Goal: Task Accomplishment & Management: Complete application form

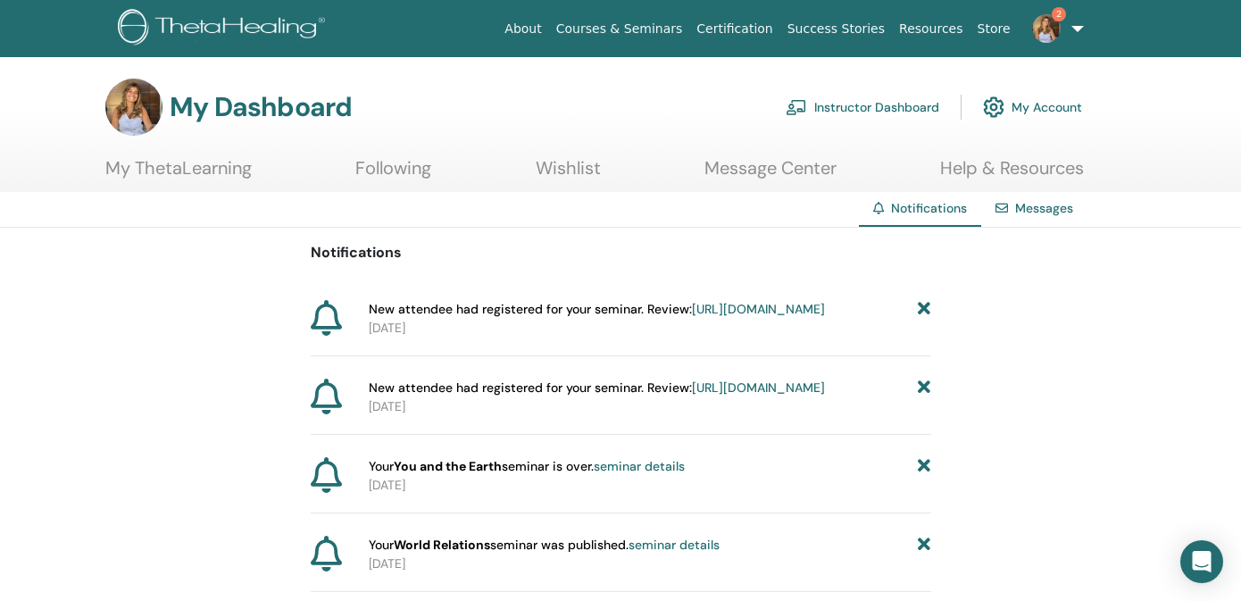
click at [893, 104] on link "Instructor Dashboard" at bounding box center [863, 106] width 154 height 39
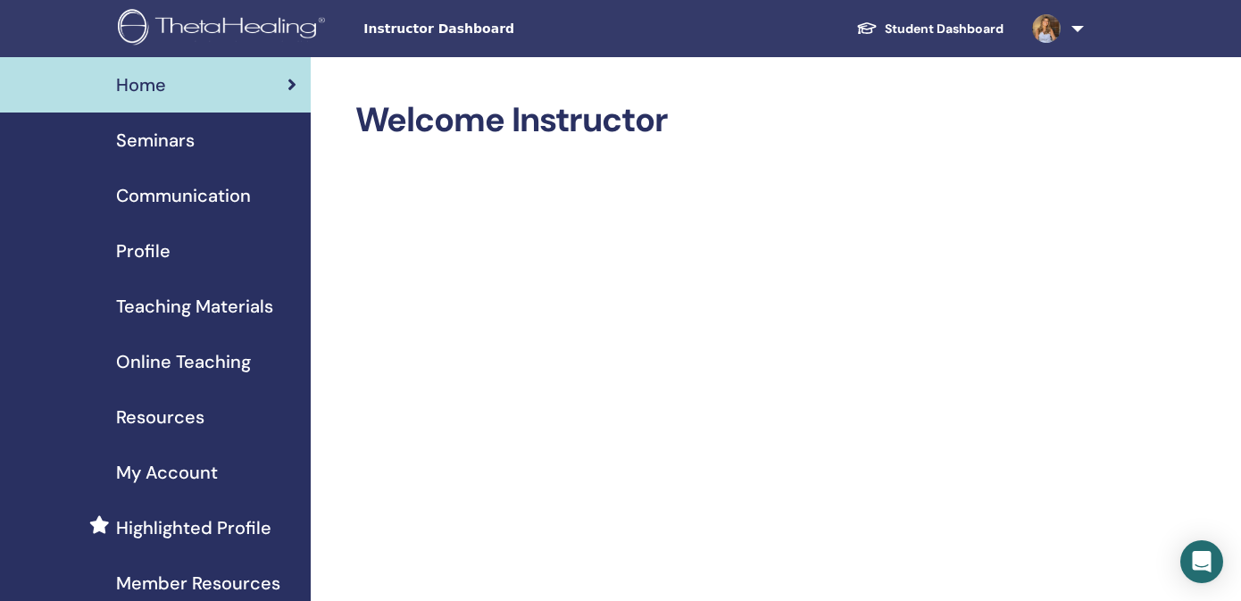
click at [153, 143] on span "Seminars" at bounding box center [155, 140] width 79 height 27
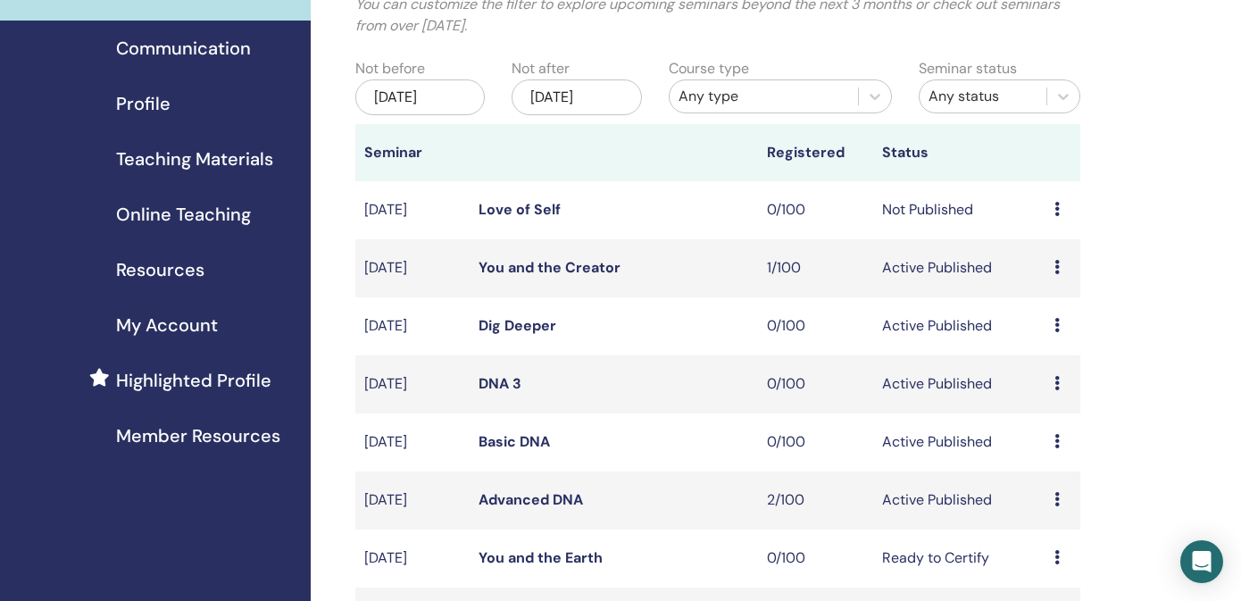
scroll to position [62, 0]
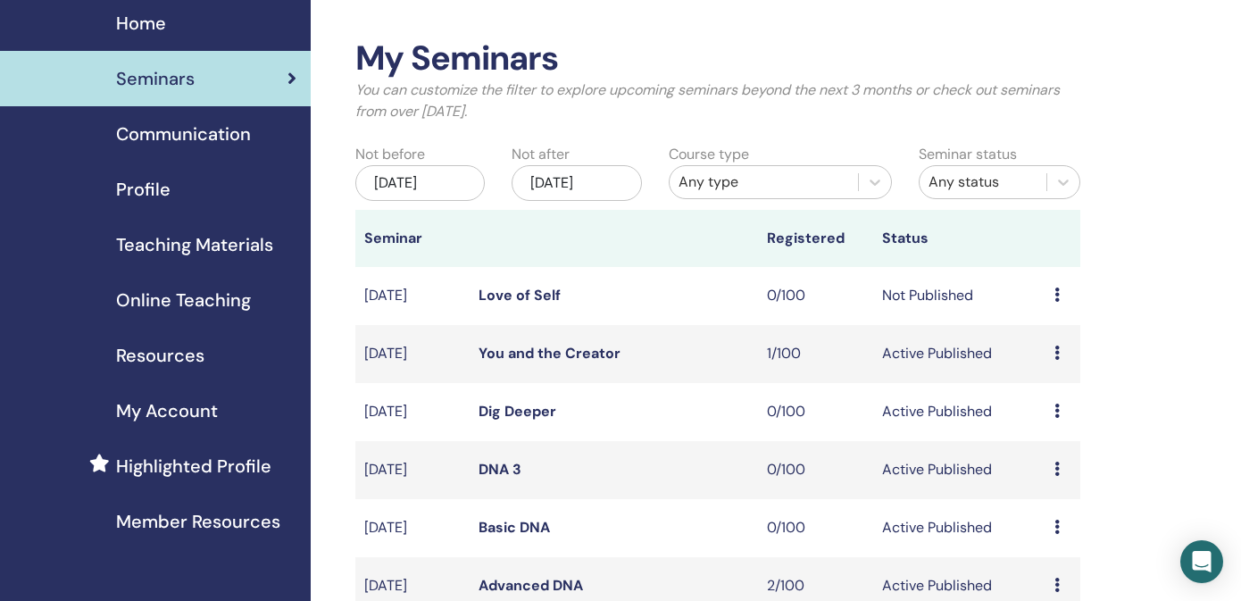
click at [448, 181] on div "Jun/18, 2025" at bounding box center [420, 183] width 130 height 36
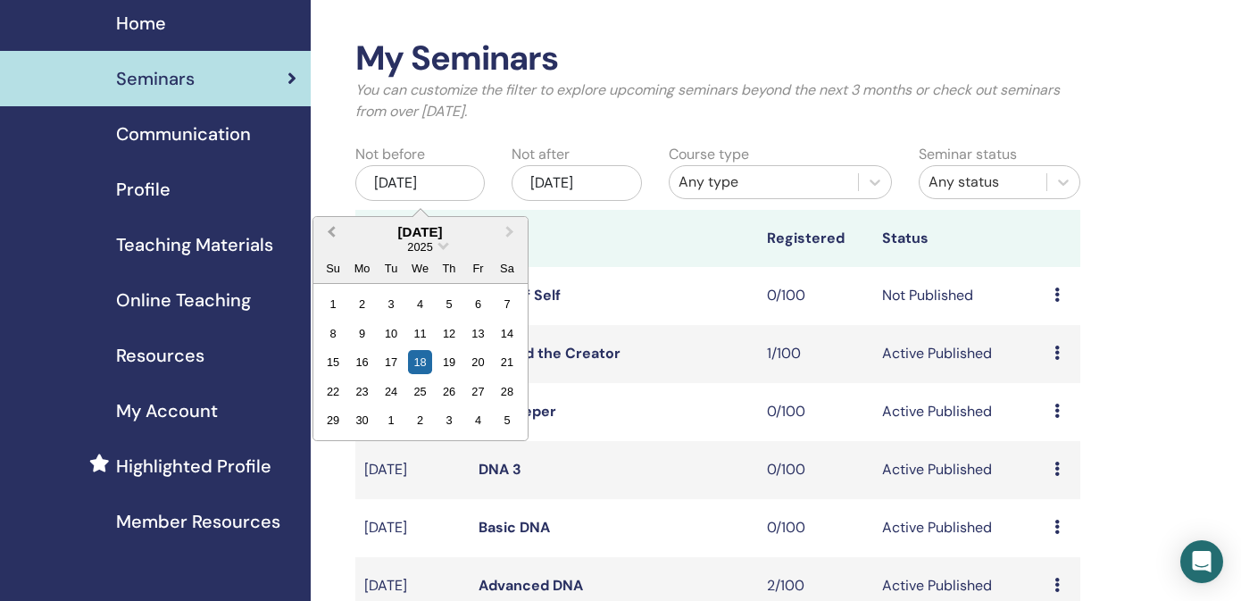
click at [331, 231] on span "Previous Month" at bounding box center [331, 231] width 0 height 19
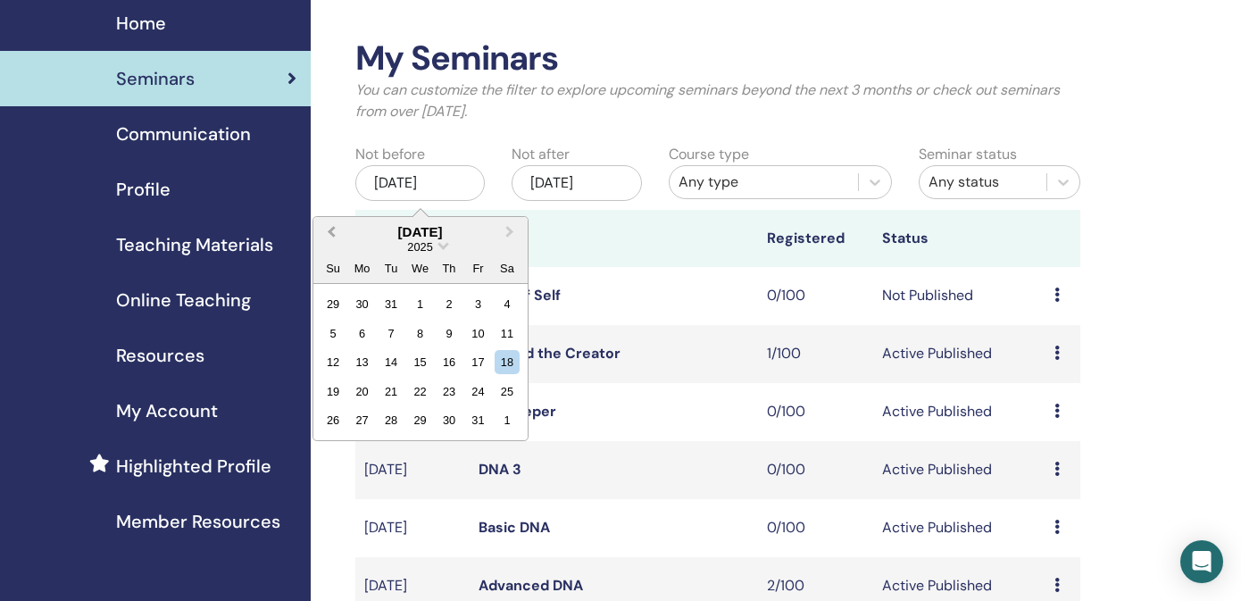
click at [331, 231] on span "Previous Month" at bounding box center [331, 231] width 0 height 19
click at [315, 219] on button "Previous Month" at bounding box center [329, 233] width 29 height 29
click at [406, 184] on div "[DATE]" at bounding box center [420, 183] width 130 height 36
click at [484, 146] on div "Not before Jun/18, 2025 Previous Month Next Month June 2025 2025 Su Mo Tu We Th…" at bounding box center [420, 175] width 157 height 63
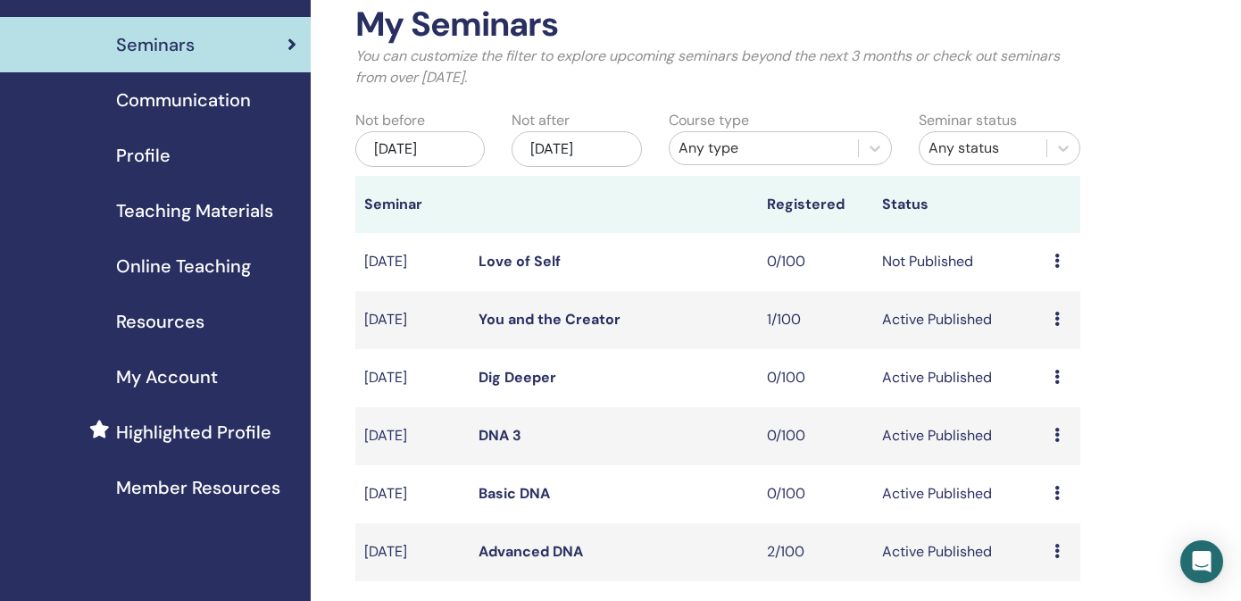
scroll to position [88, 0]
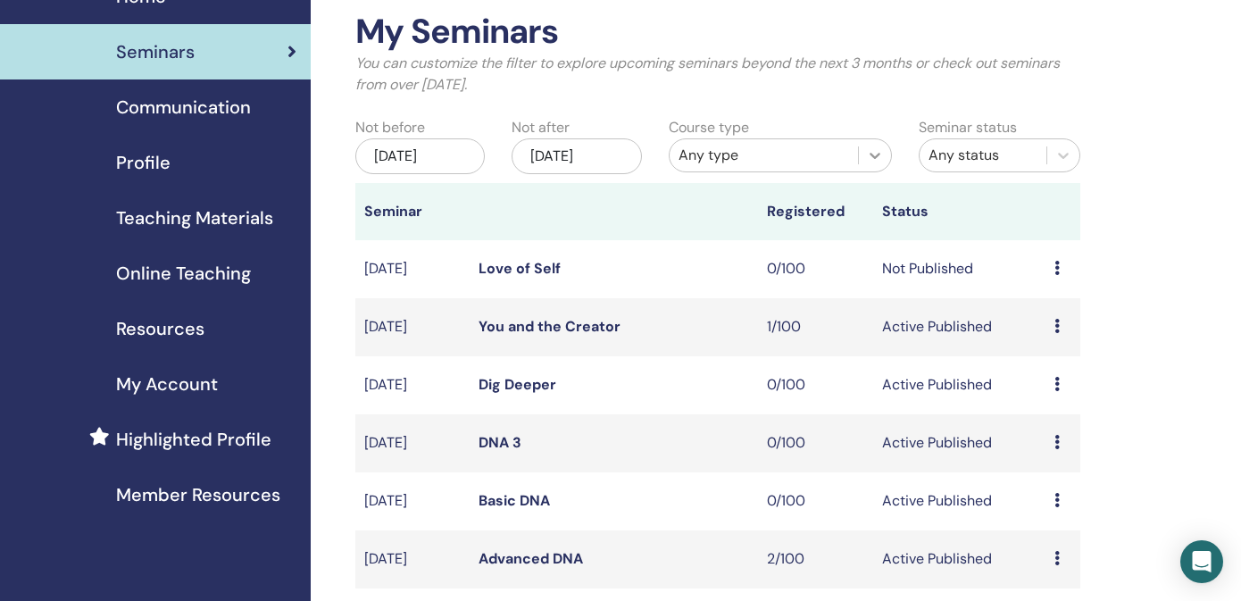
click at [875, 157] on icon at bounding box center [875, 156] width 11 height 6
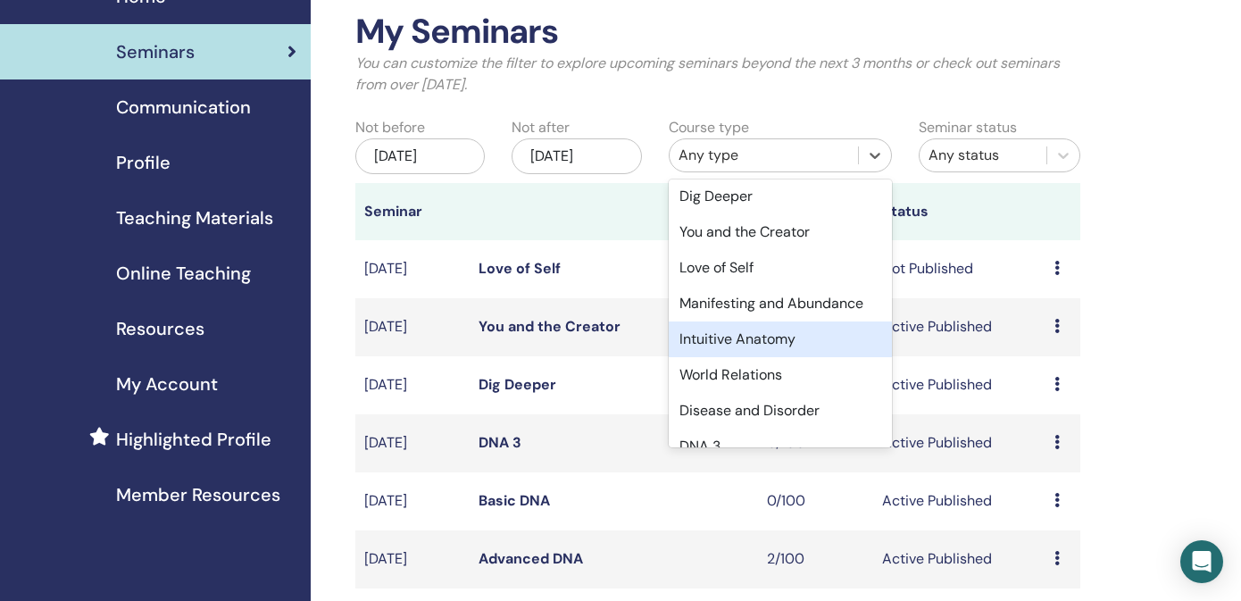
scroll to position [184, 0]
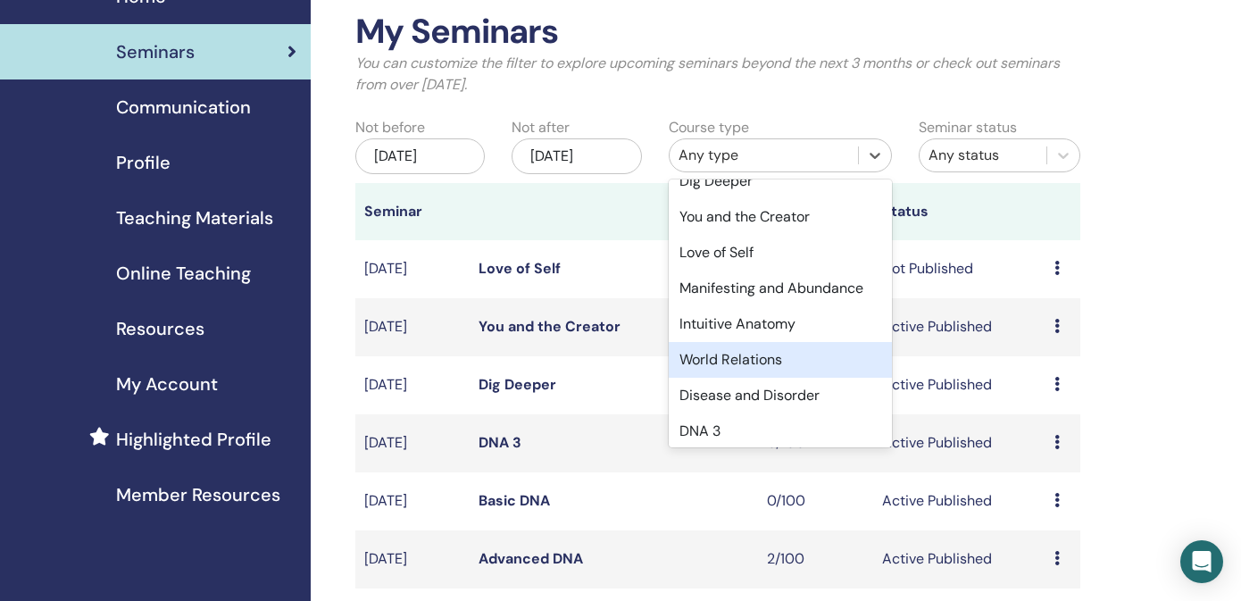
click at [756, 358] on div "World Relations" at bounding box center [781, 360] width 224 height 36
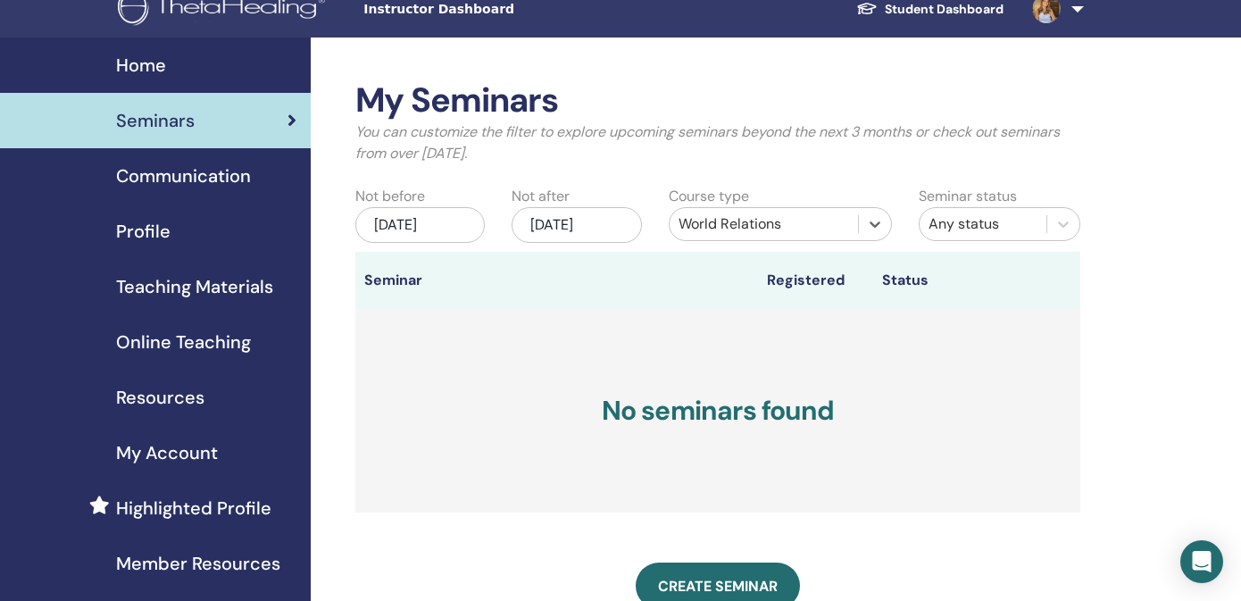
scroll to position [23, 0]
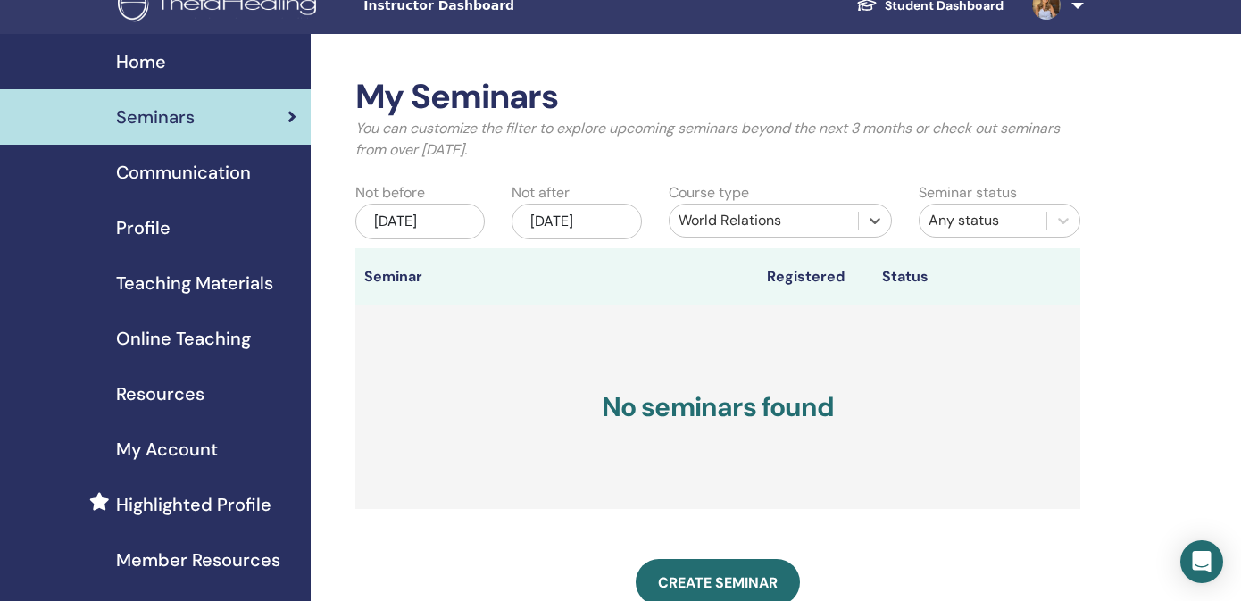
click at [156, 116] on span "Seminars" at bounding box center [155, 117] width 79 height 27
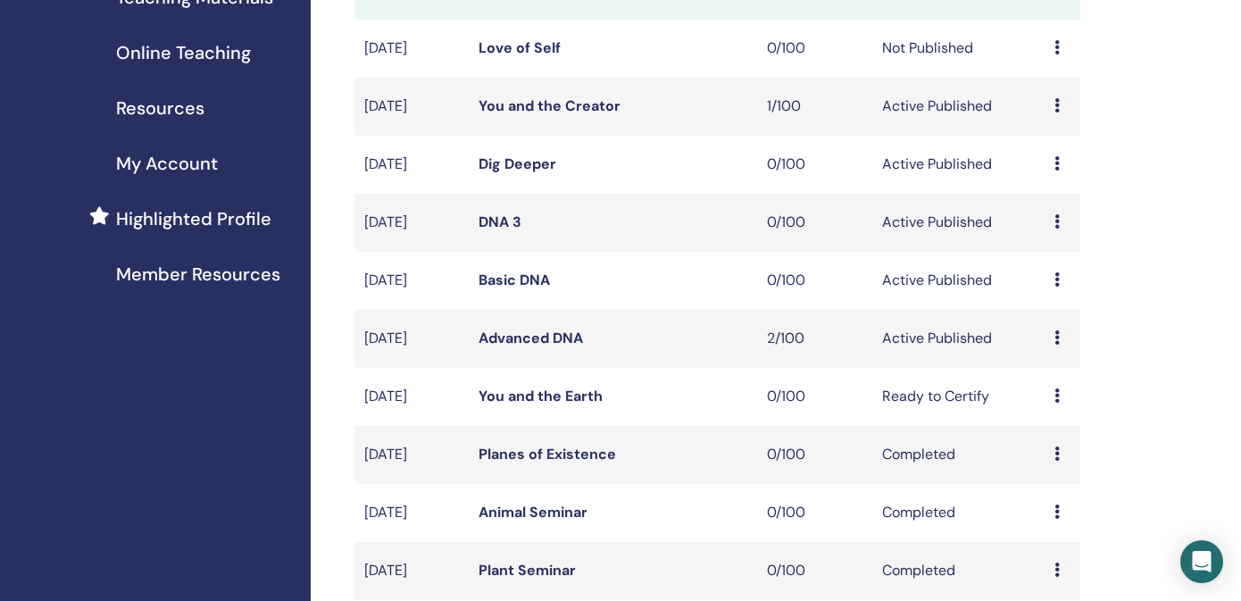
scroll to position [639, 0]
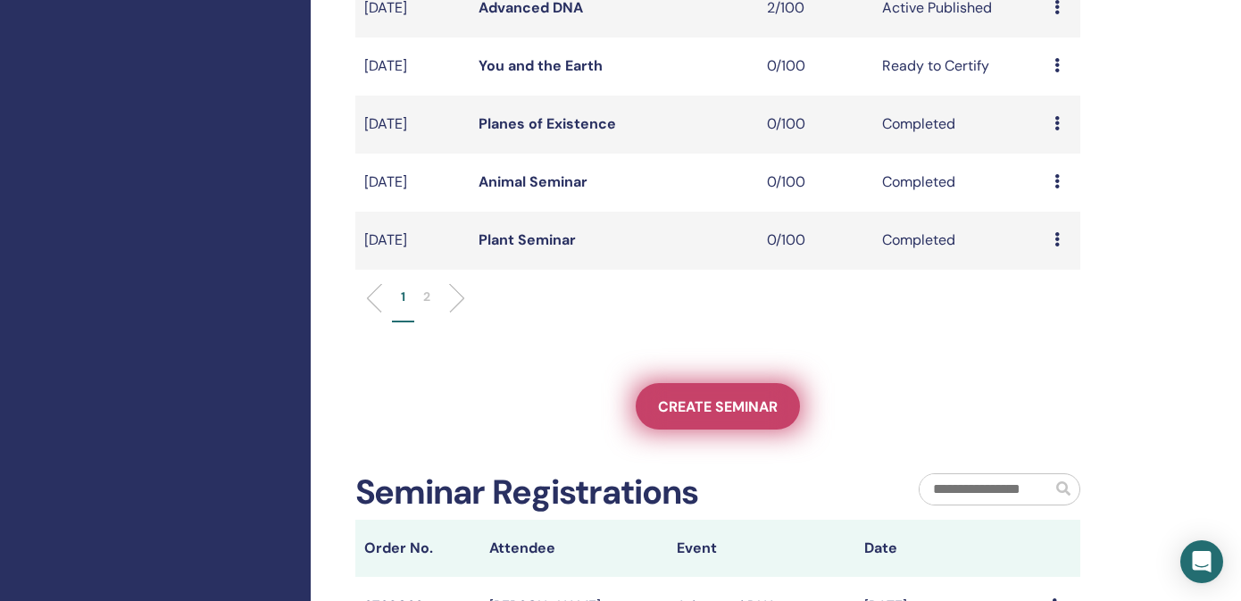
click at [714, 400] on span "Create seminar" at bounding box center [718, 406] width 120 height 19
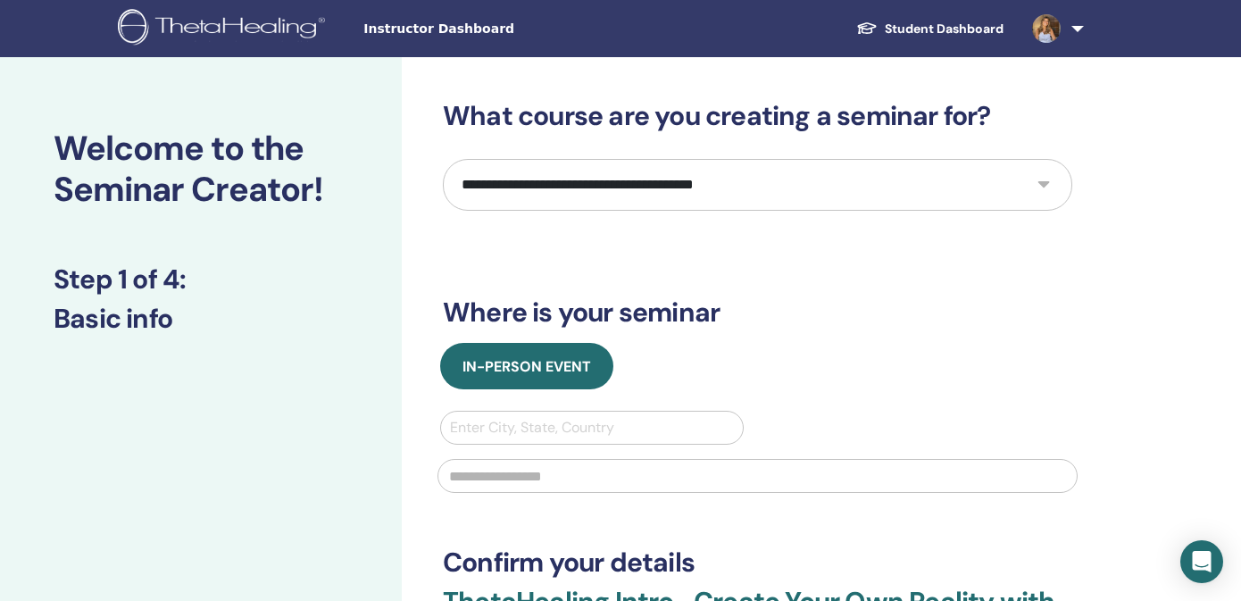
click at [443, 159] on select "**********" at bounding box center [757, 185] width 629 height 52
select select "**"
click option "**********" at bounding box center [0, 0] width 0 height 0
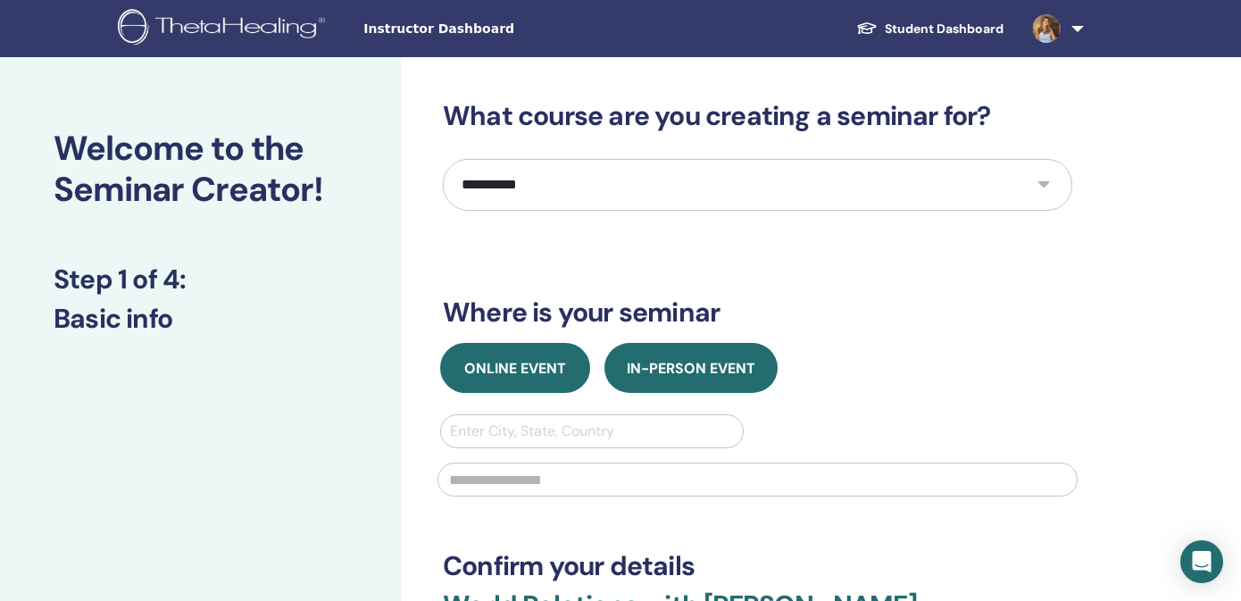
click at [525, 368] on span "Online Event" at bounding box center [515, 368] width 102 height 19
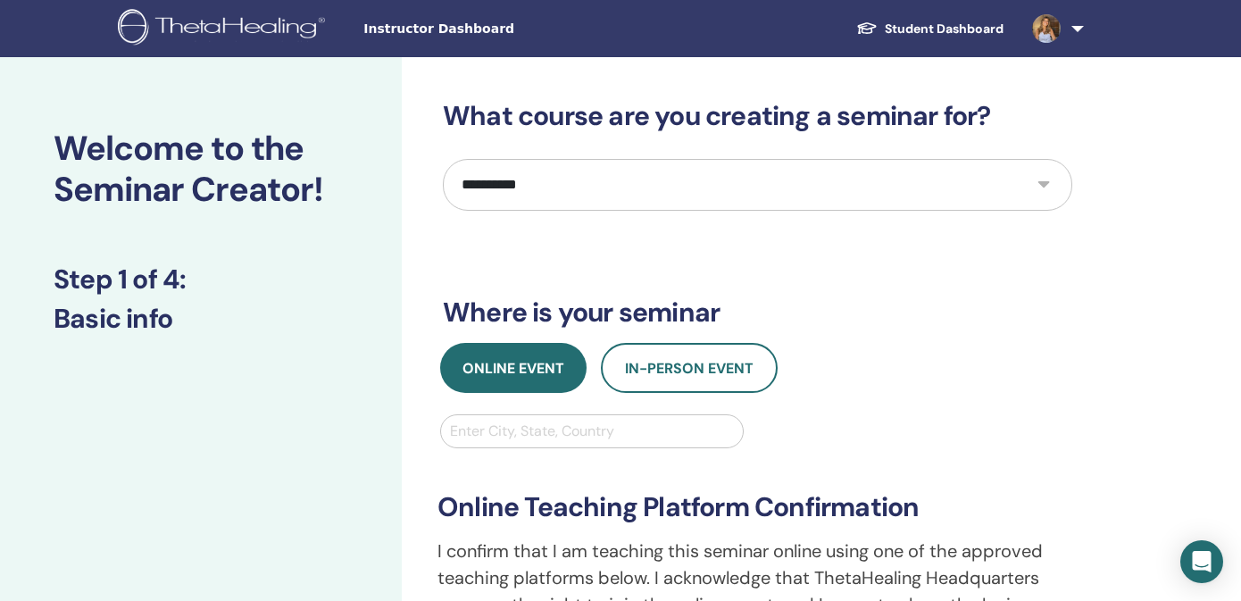
click at [501, 429] on div at bounding box center [592, 431] width 284 height 25
type input "******"
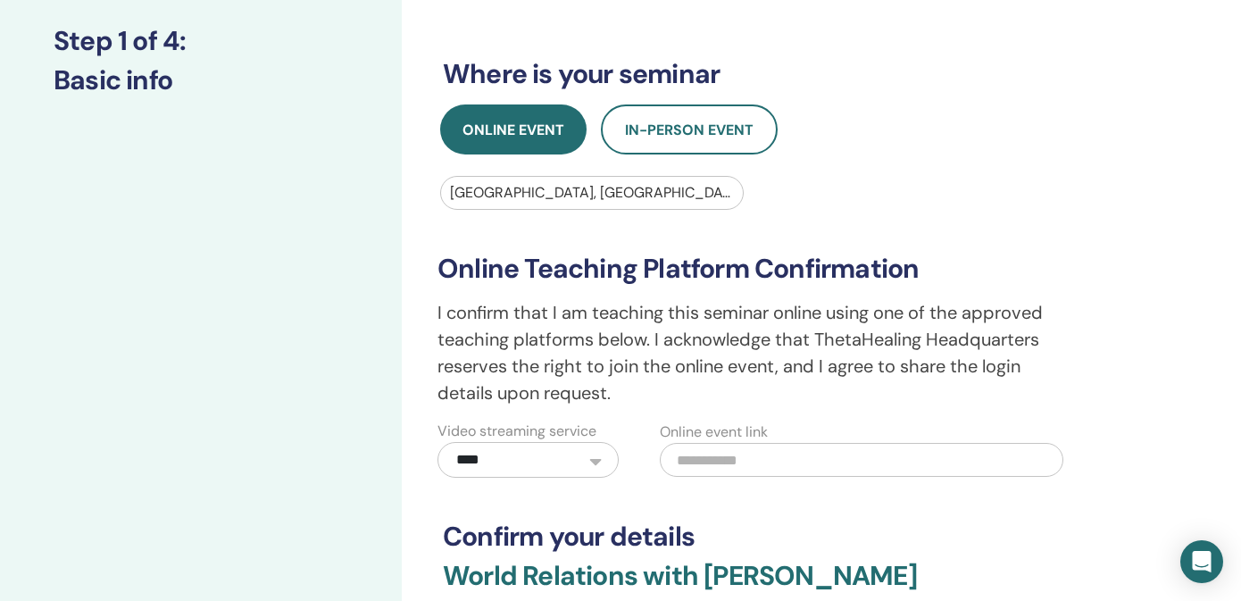
scroll to position [337, 0]
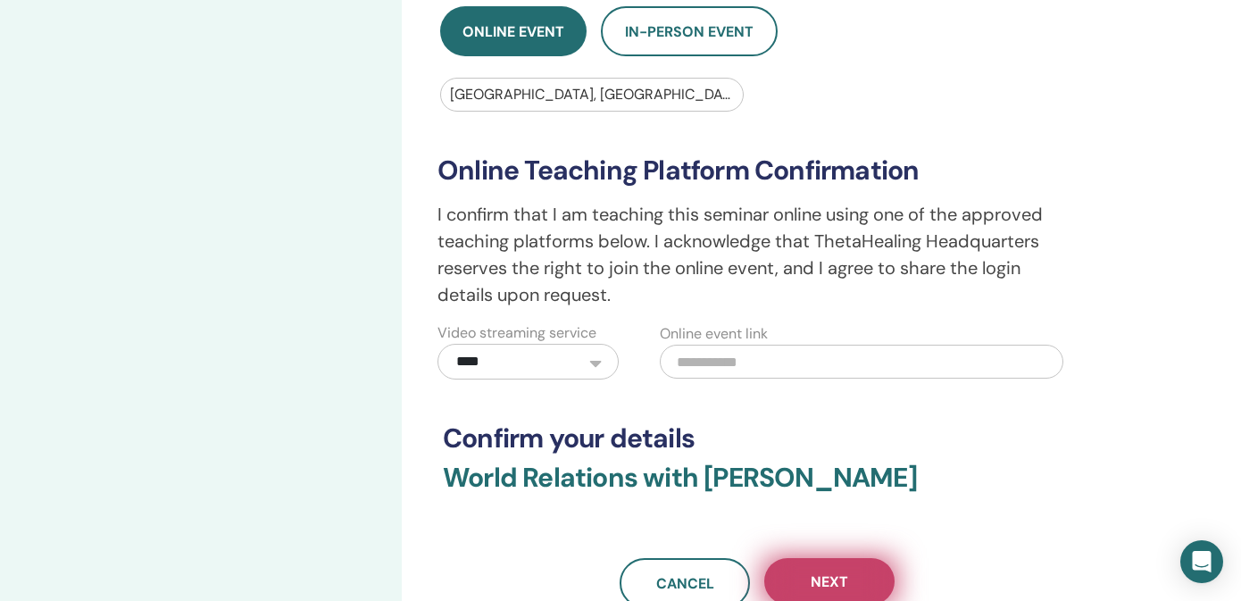
click at [816, 573] on span "Next" at bounding box center [829, 581] width 37 height 19
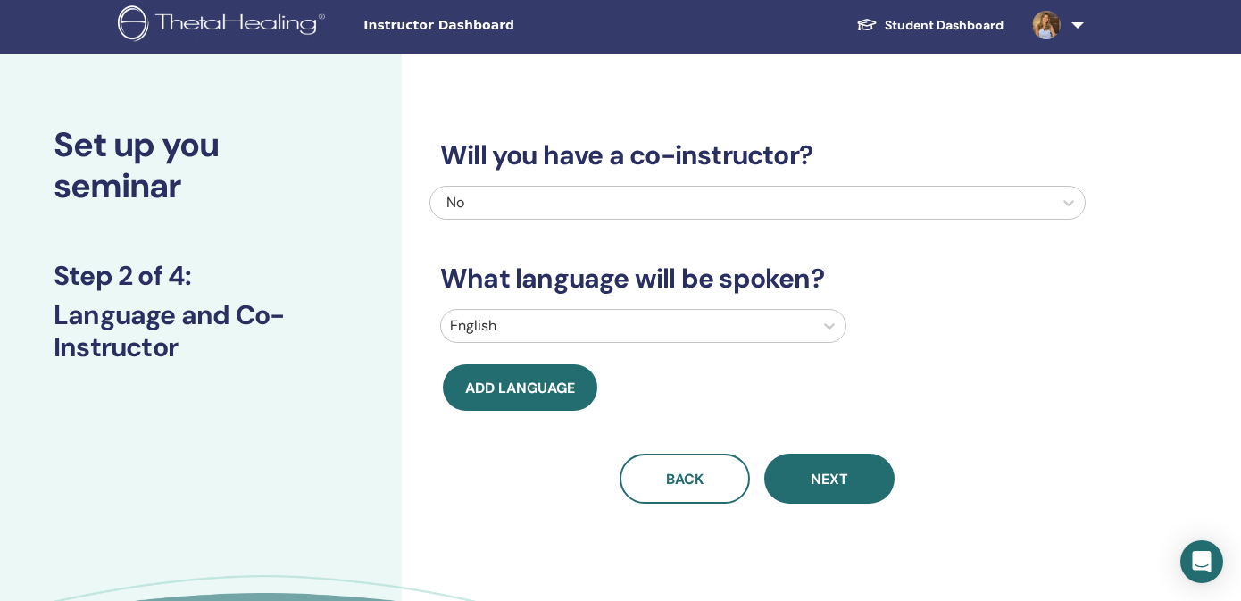
scroll to position [0, 0]
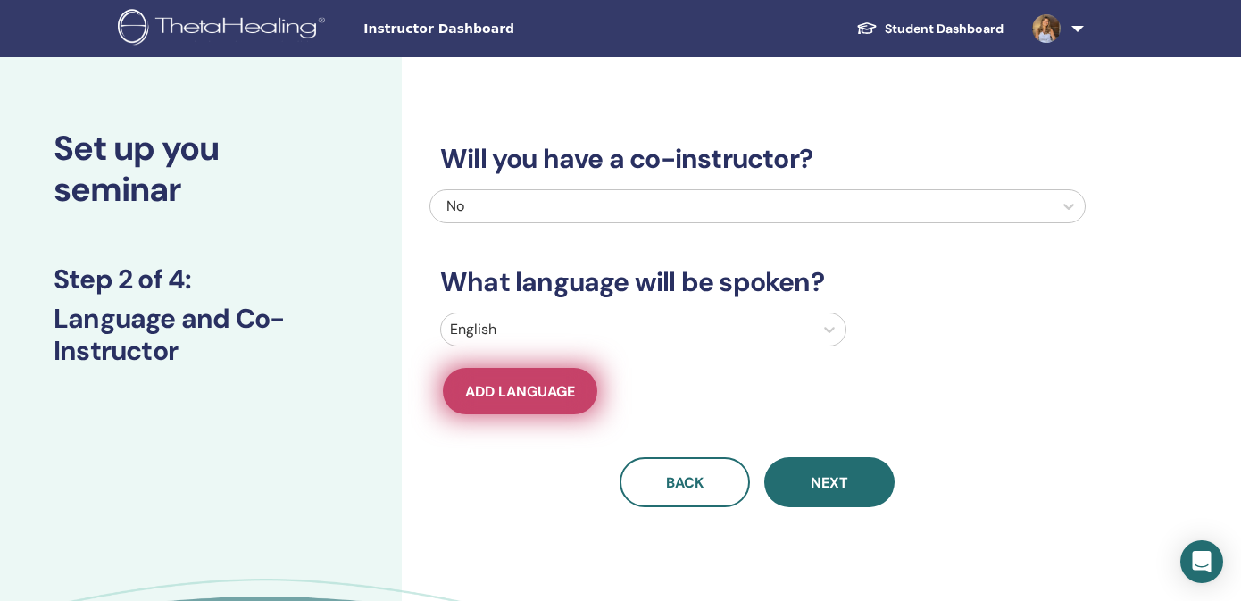
click at [548, 399] on span "Add language" at bounding box center [520, 391] width 110 height 19
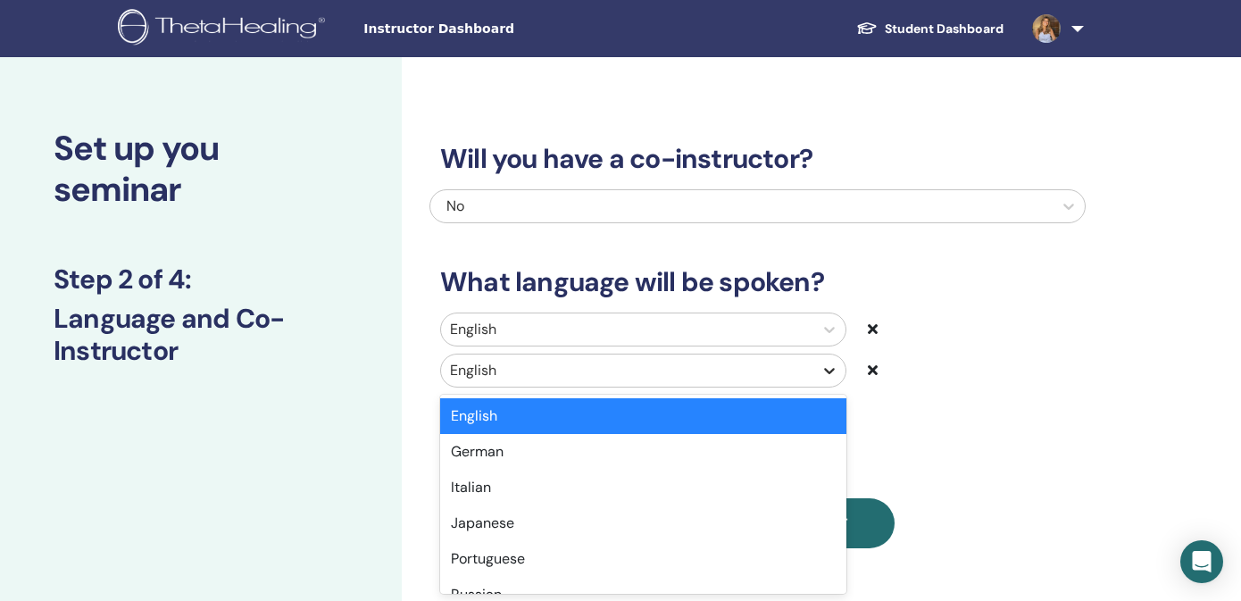
click at [831, 371] on icon at bounding box center [829, 371] width 11 height 6
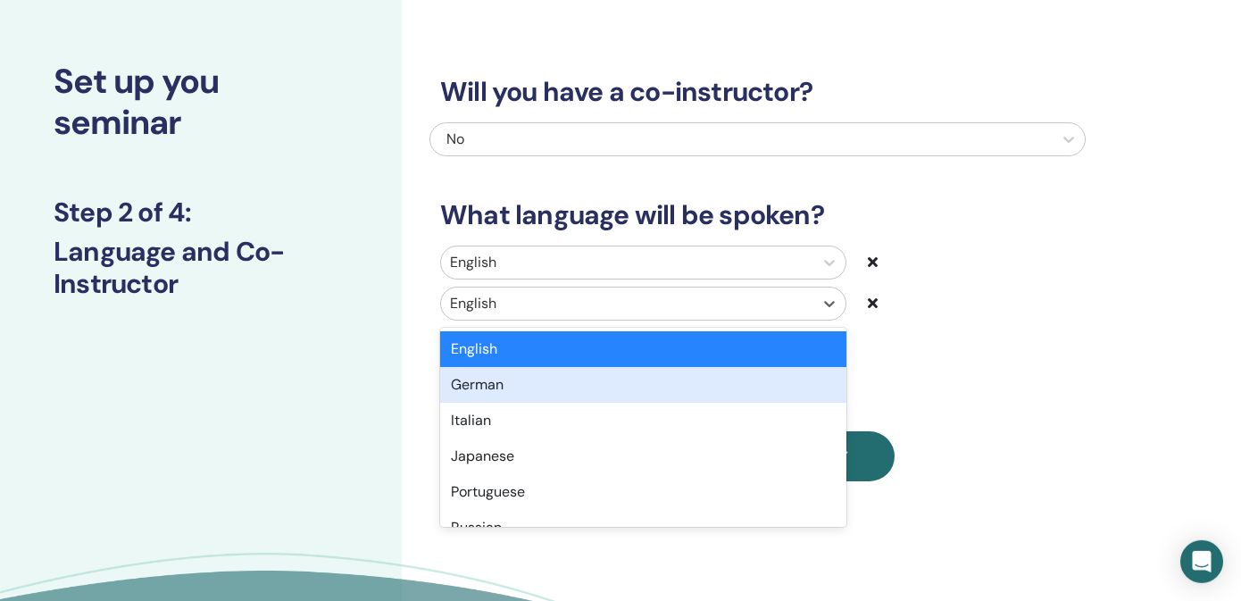
scroll to position [69, 0]
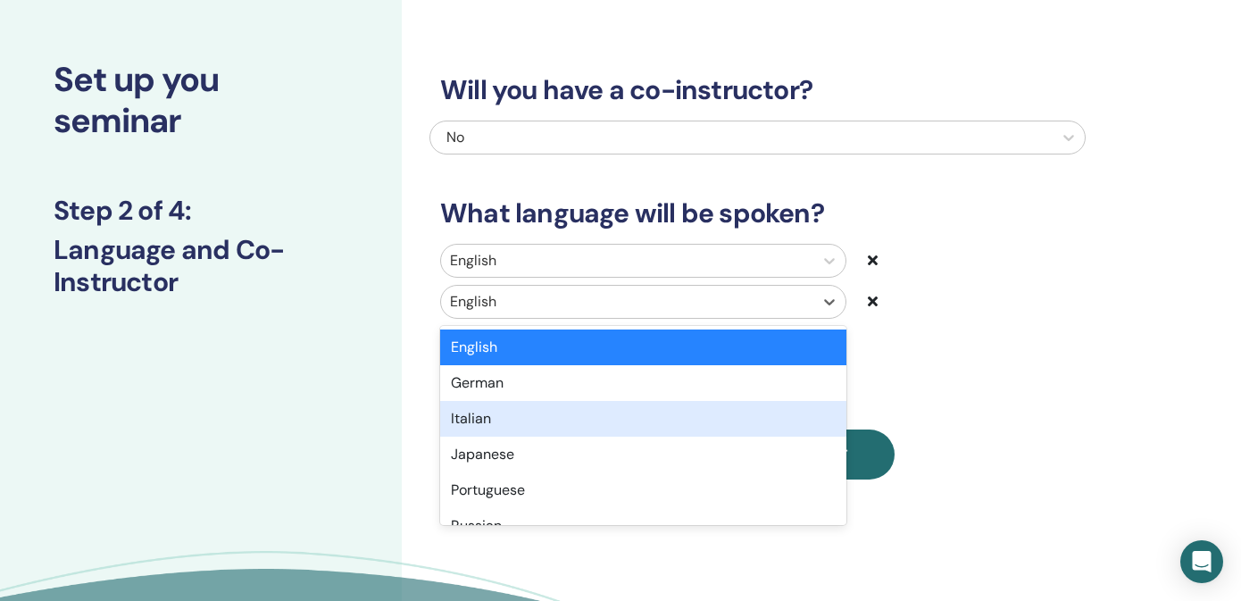
click at [562, 416] on div "Italian" at bounding box center [643, 419] width 406 height 36
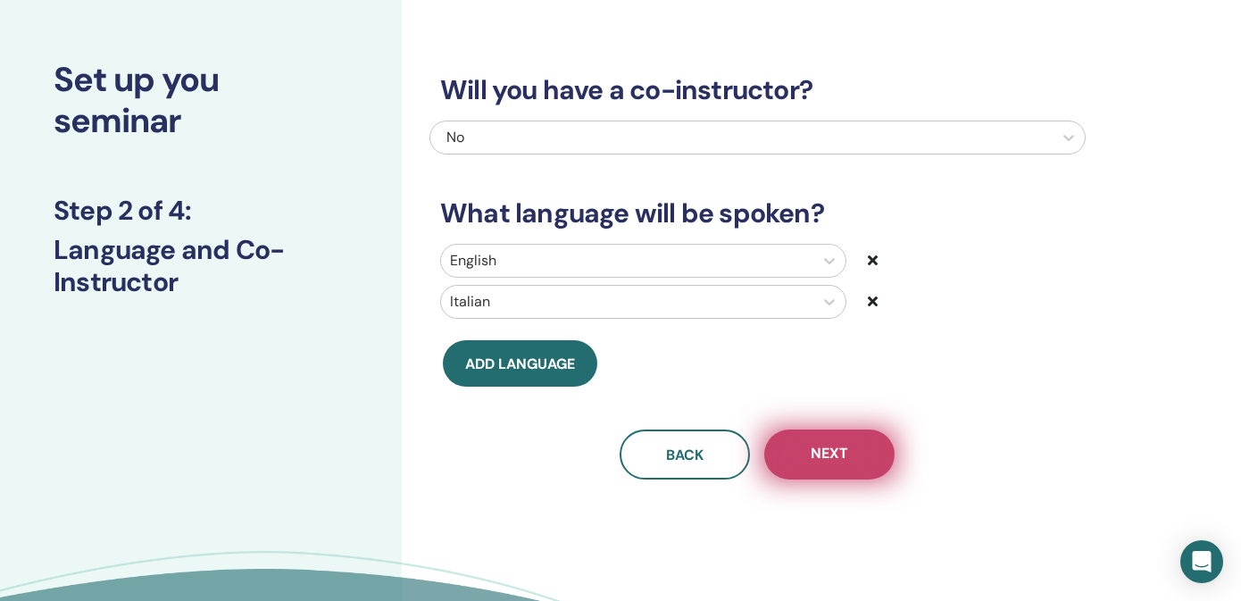
click at [826, 450] on span "Next" at bounding box center [829, 455] width 37 height 22
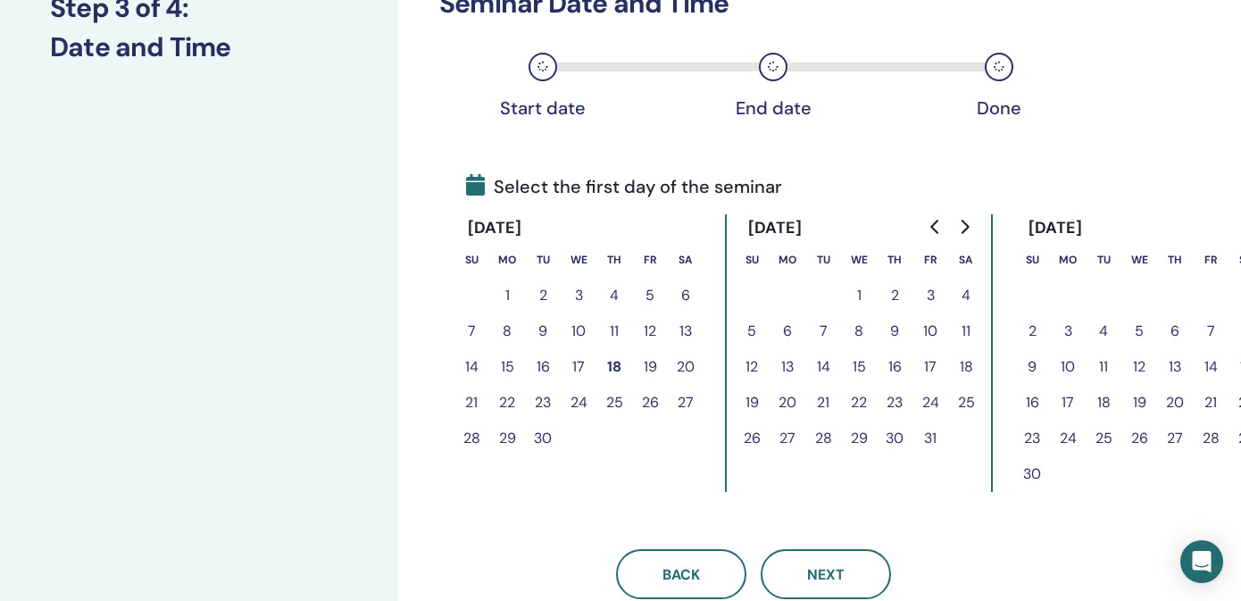
scroll to position [270, 4]
click at [863, 290] on button "1" at bounding box center [859, 297] width 36 height 36
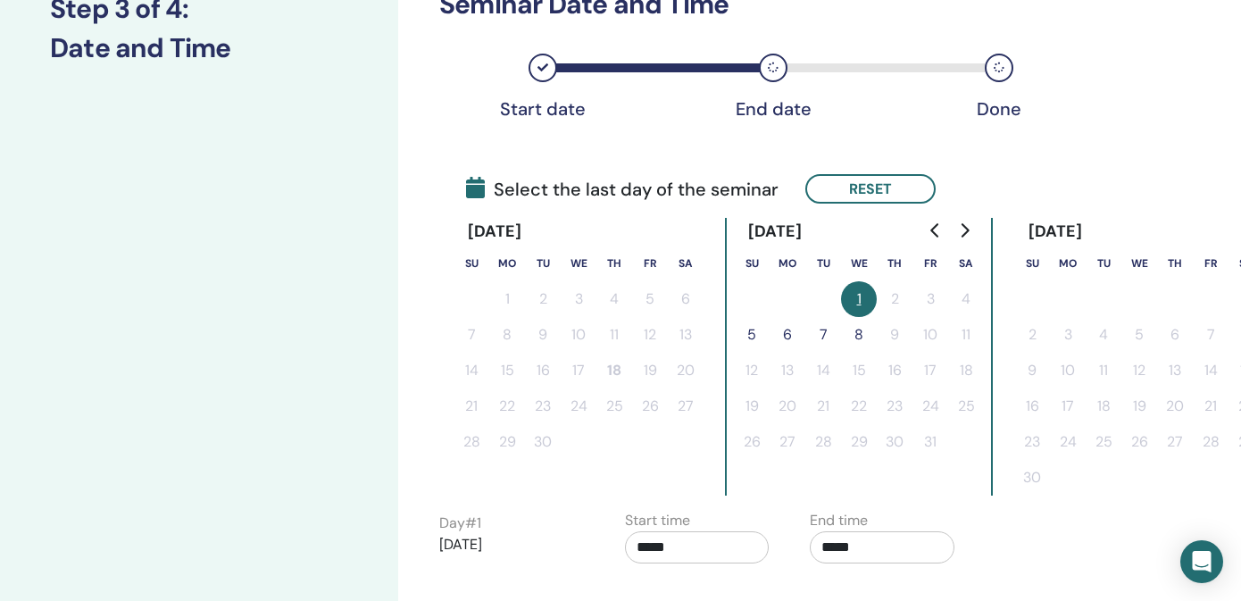
click at [753, 327] on button "5" at bounding box center [752, 335] width 36 height 36
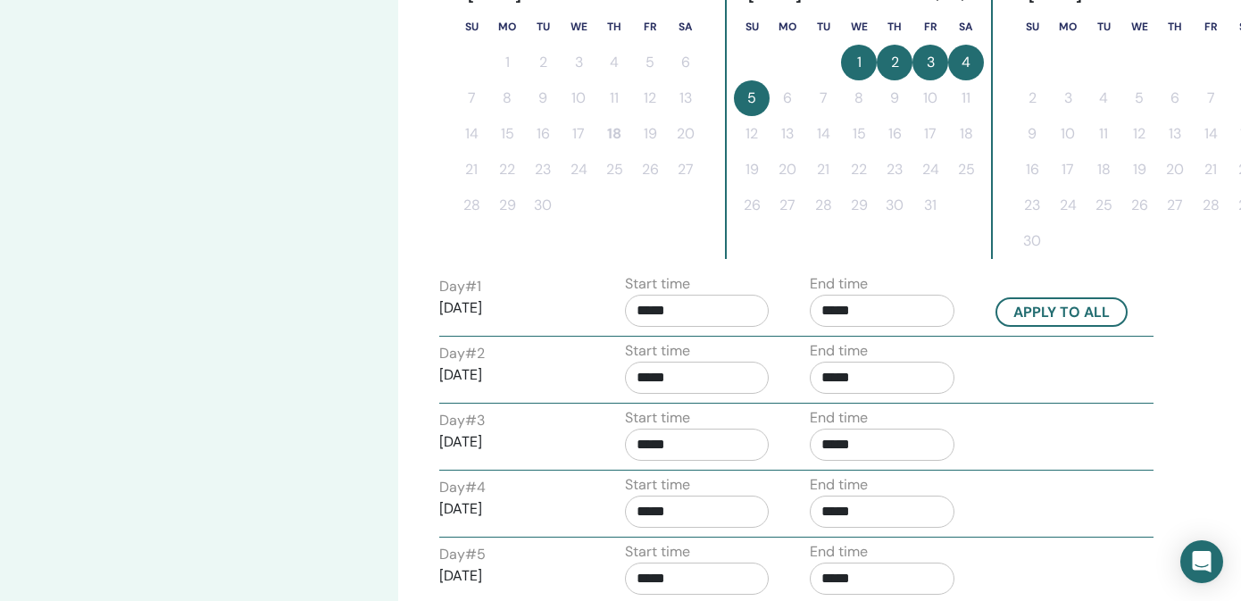
scroll to position [512, 4]
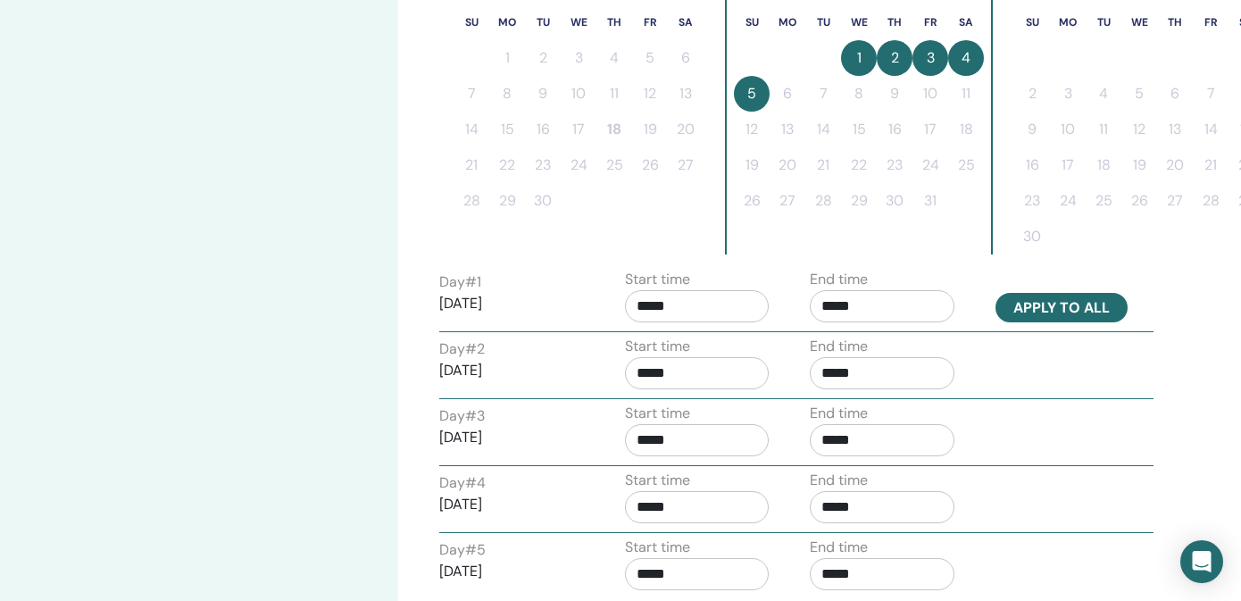
click at [1068, 305] on button "Apply to all" at bounding box center [1061, 307] width 132 height 29
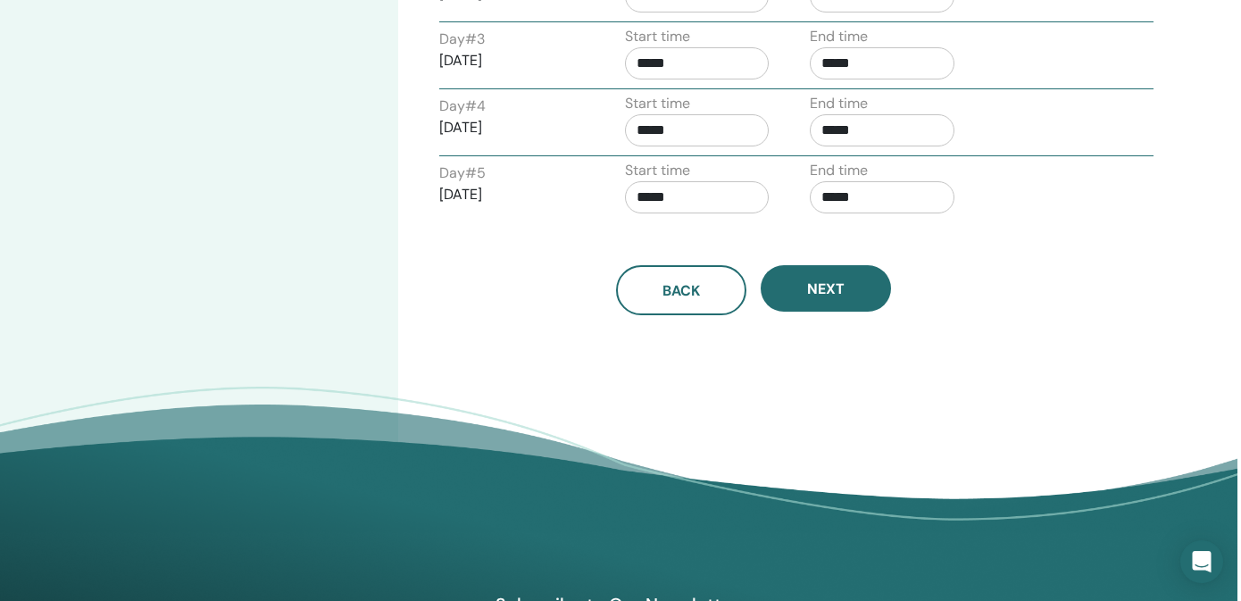
scroll to position [855, 4]
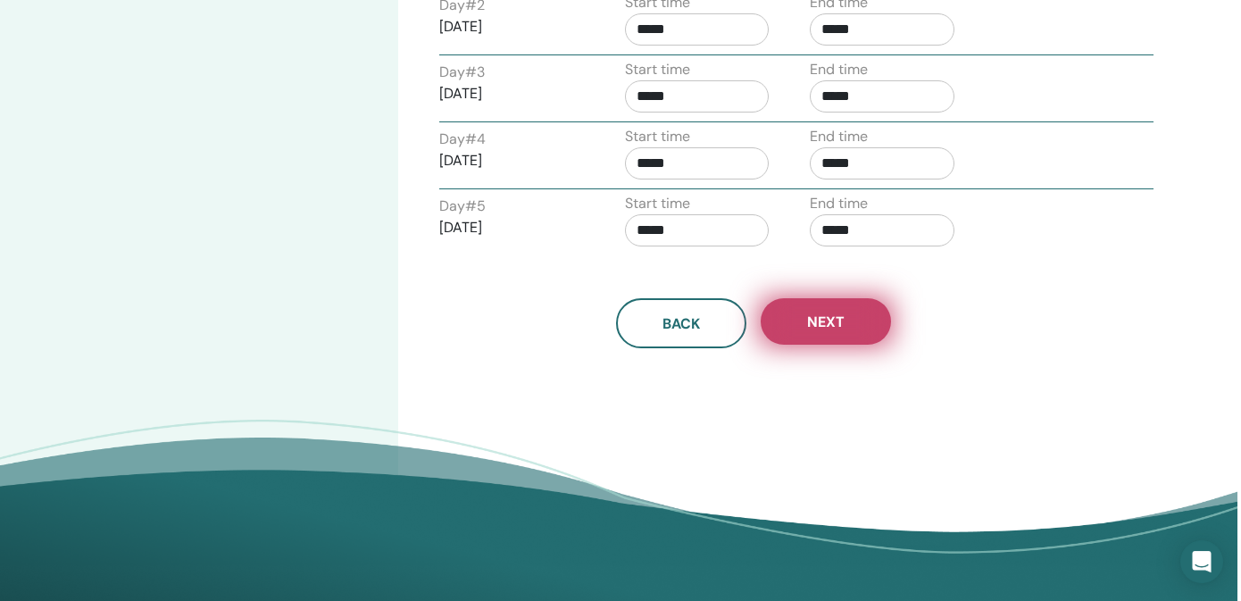
click at [807, 321] on button "Next" at bounding box center [826, 321] width 130 height 46
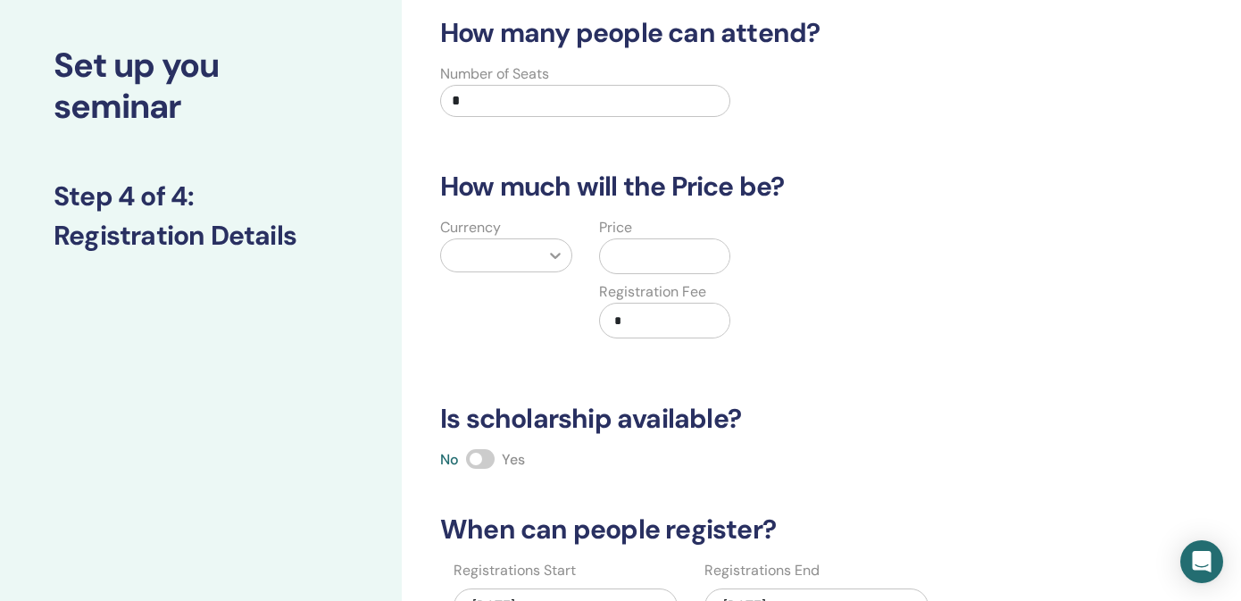
scroll to position [77, 0]
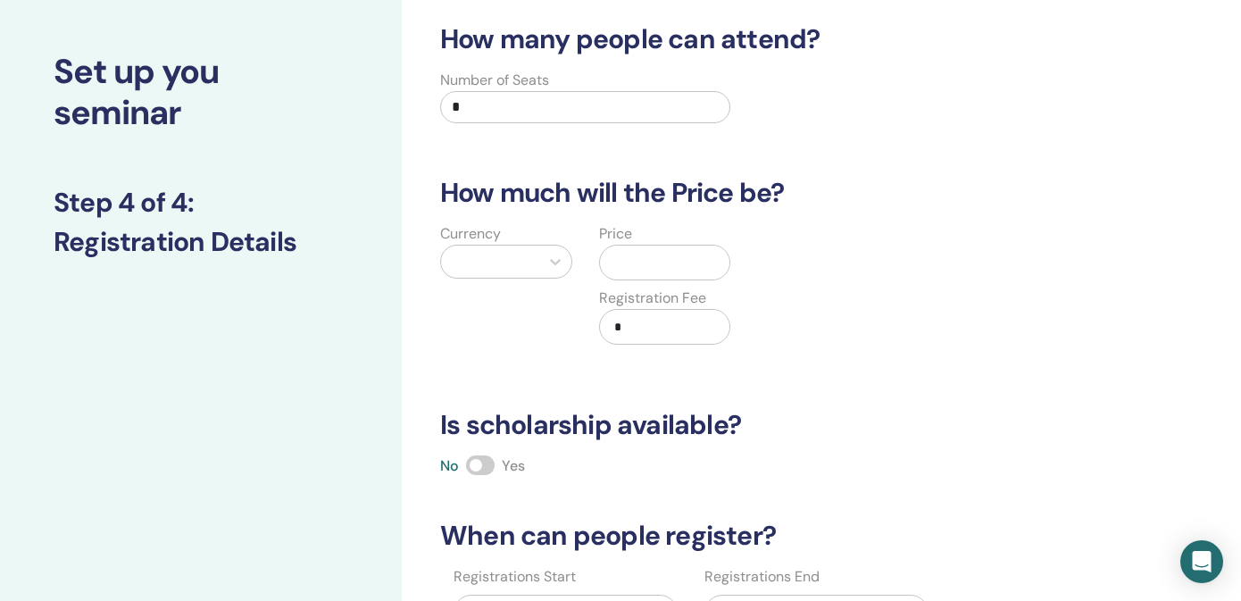
click at [473, 98] on input "*" at bounding box center [585, 107] width 290 height 32
type input "***"
click at [553, 255] on icon at bounding box center [555, 262] width 18 height 18
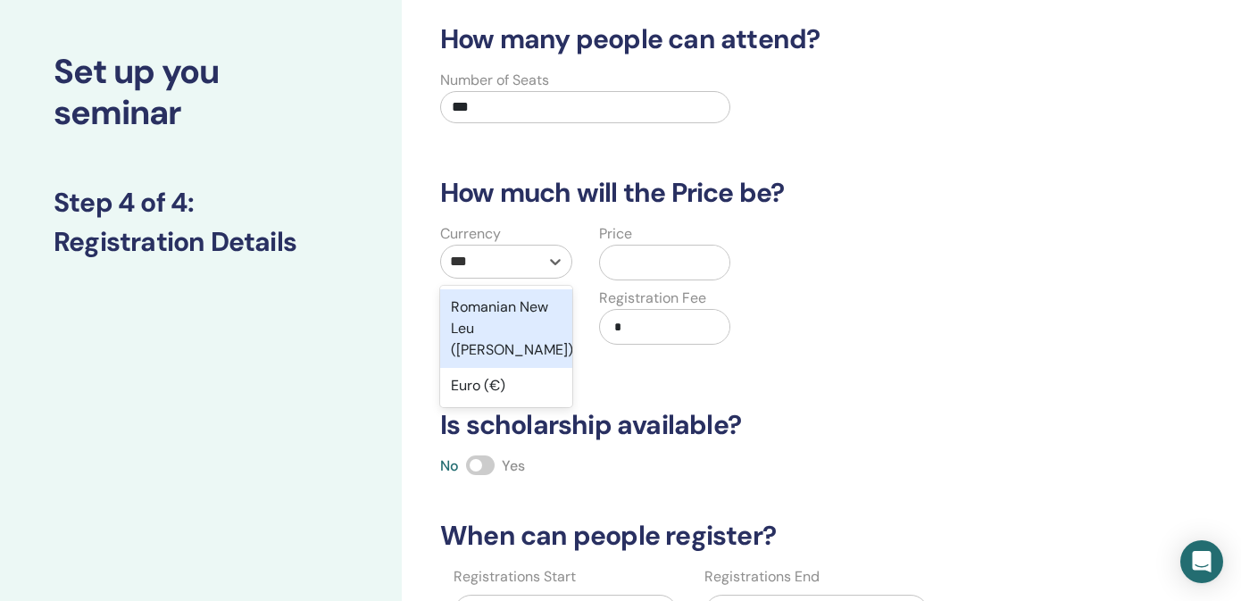
type input "****"
click at [512, 305] on div "Euro (€)" at bounding box center [506, 307] width 132 height 36
